Goal: Task Accomplishment & Management: Manage account settings

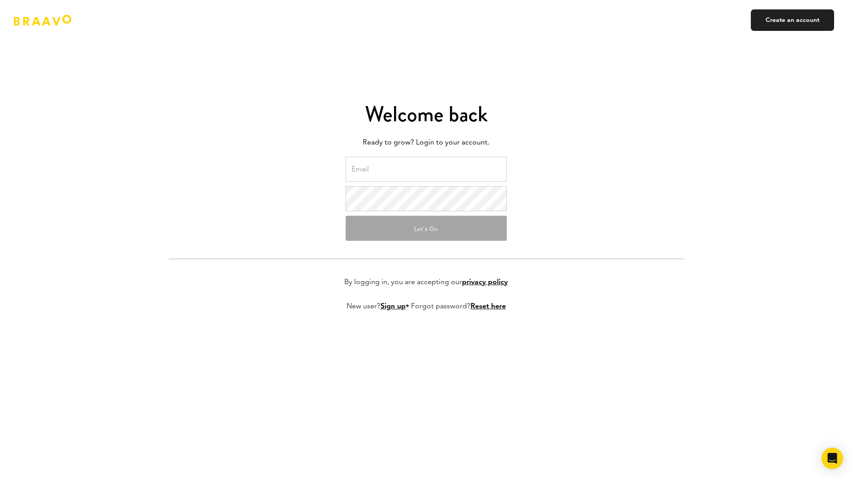
type input "[EMAIL_ADDRESS][DOMAIN_NAME]"
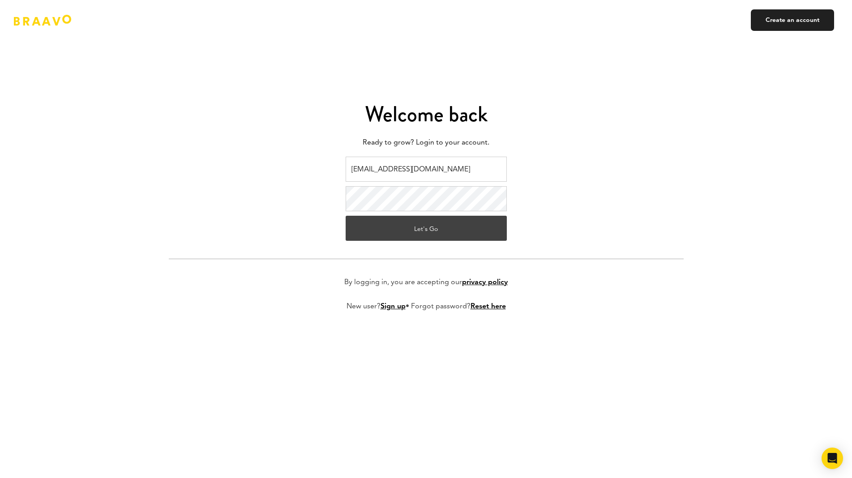
drag, startPoint x: 275, startPoint y: 210, endPoint x: 398, endPoint y: 238, distance: 126.4
click at [276, 209] on form "[EMAIL_ADDRESS][DOMAIN_NAME] Let's Go By logging in, you are accepting our priv…" at bounding box center [426, 241] width 515 height 169
drag, startPoint x: 415, startPoint y: 228, endPoint x: 404, endPoint y: 229, distance: 11.7
click at [415, 228] on button "Let's Go" at bounding box center [426, 228] width 161 height 25
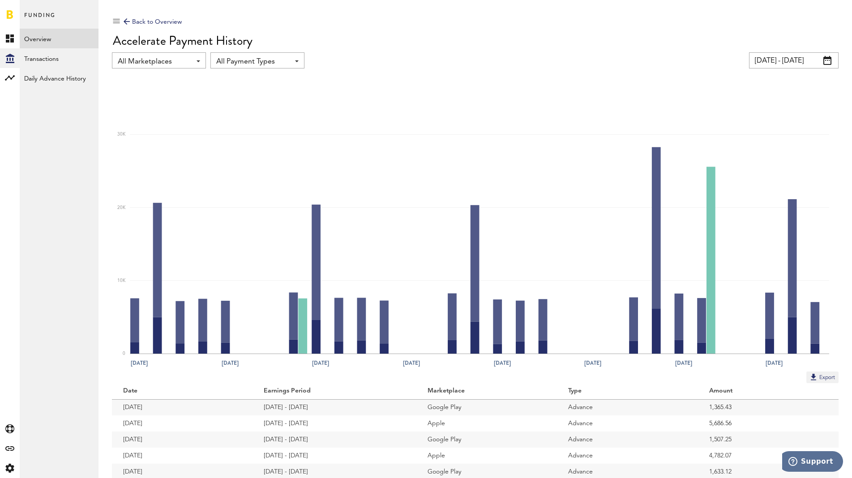
click at [12, 13] on link at bounding box center [10, 14] width 6 height 9
